Goal: Communication & Community: Ask a question

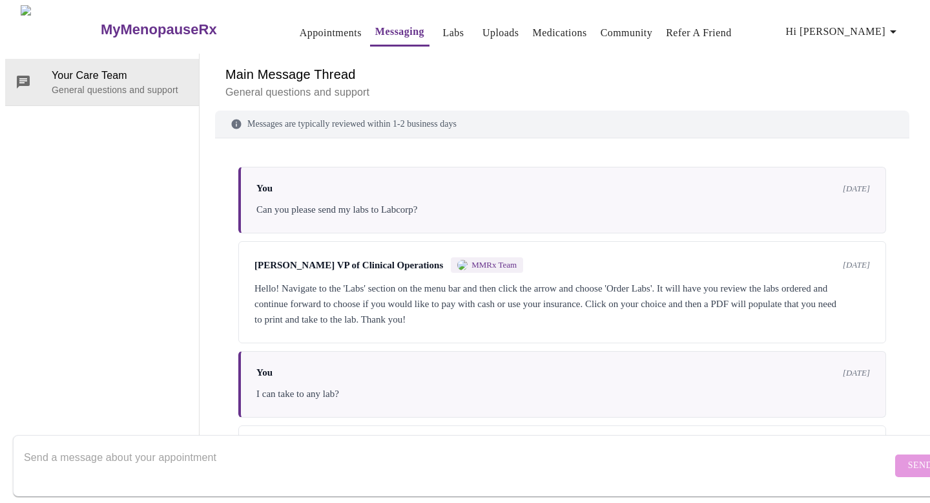
scroll to position [1516, 0]
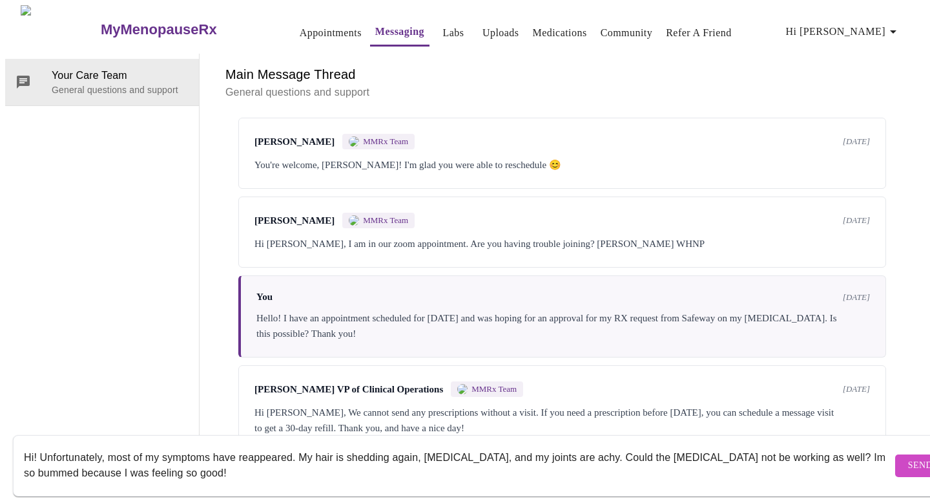
click at [497, 445] on textarea "Hi! Unfortunately, most of my symptoms have reappeared. My hair is shedding aga…" at bounding box center [458, 465] width 868 height 41
click at [43, 459] on textarea "Hi! Unfortunately, most of my symptoms have reappeared. My hair is shedding aga…" at bounding box center [458, 465] width 868 height 41
click at [351, 462] on textarea "Hi! Unfortunately, most of my symptoms have reappeared. My hair is shedding aga…" at bounding box center [458, 465] width 868 height 41
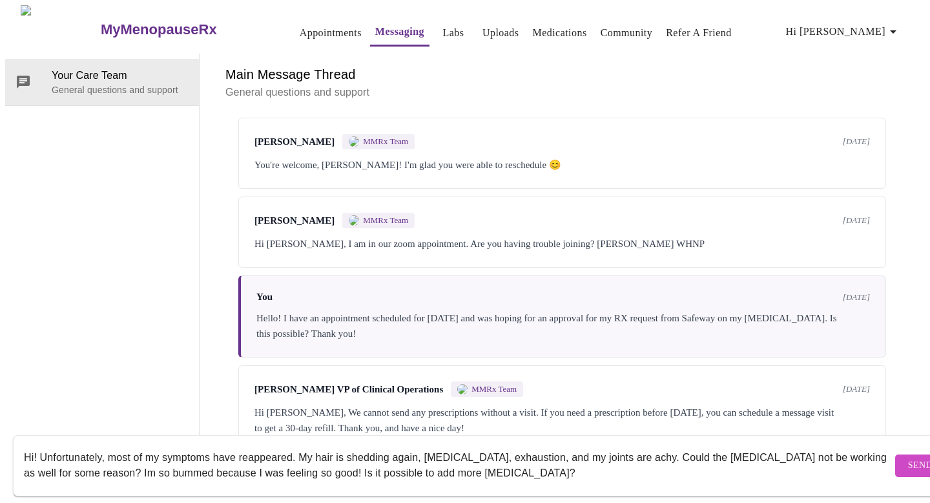
type textarea "Hi! Unfortunately, most of my symptoms have reappeared. My hair is shedding aga…"
click at [908, 457] on span "Send" at bounding box center [920, 465] width 25 height 16
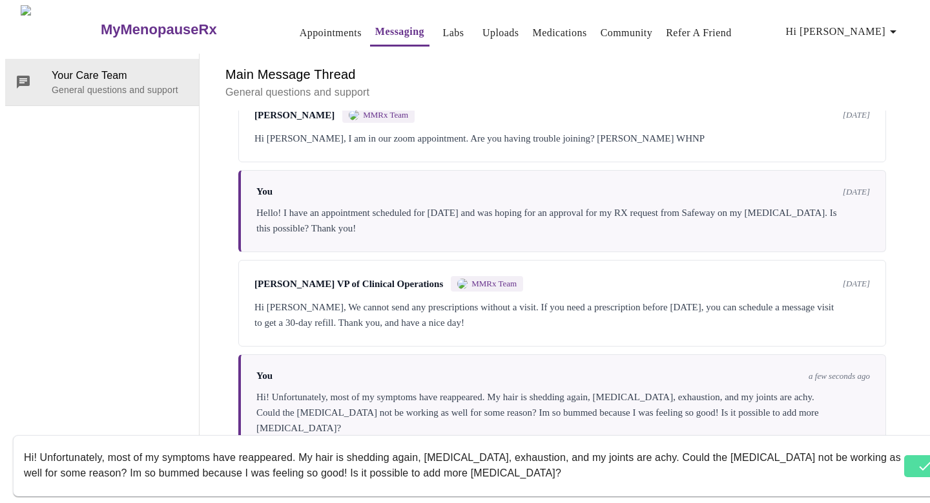
scroll to position [1624, 0]
